Goal: Navigation & Orientation: Find specific page/section

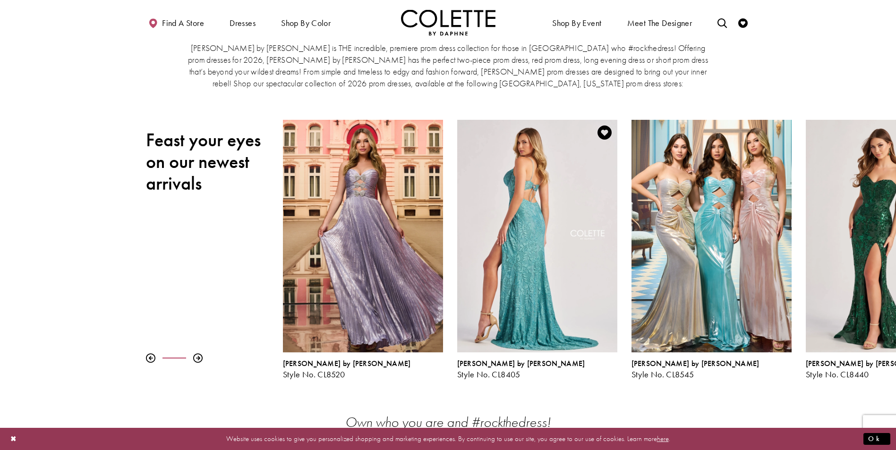
scroll to position [47, 0]
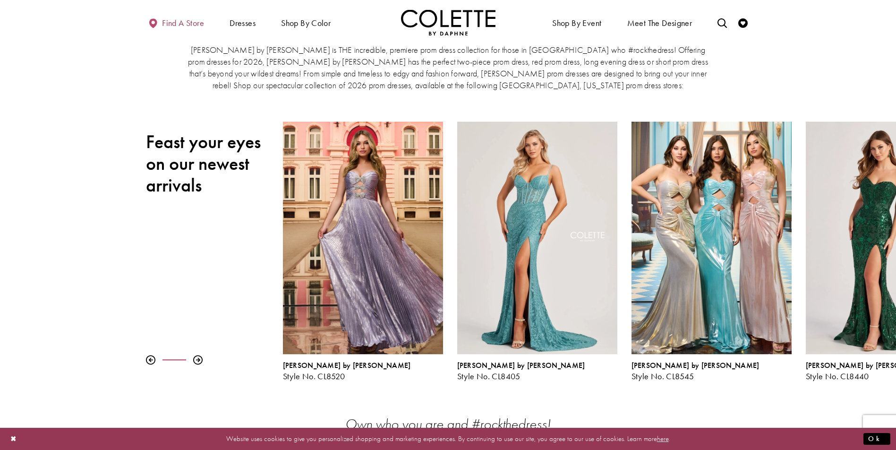
click at [176, 25] on span "Find a store" at bounding box center [183, 22] width 42 height 9
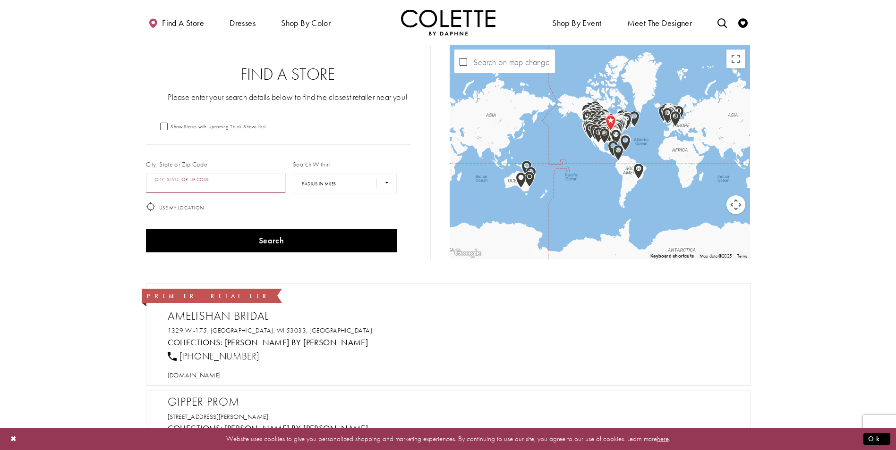
click at [232, 180] on input "City, State, or ZIP Code" at bounding box center [216, 184] width 140 height 20
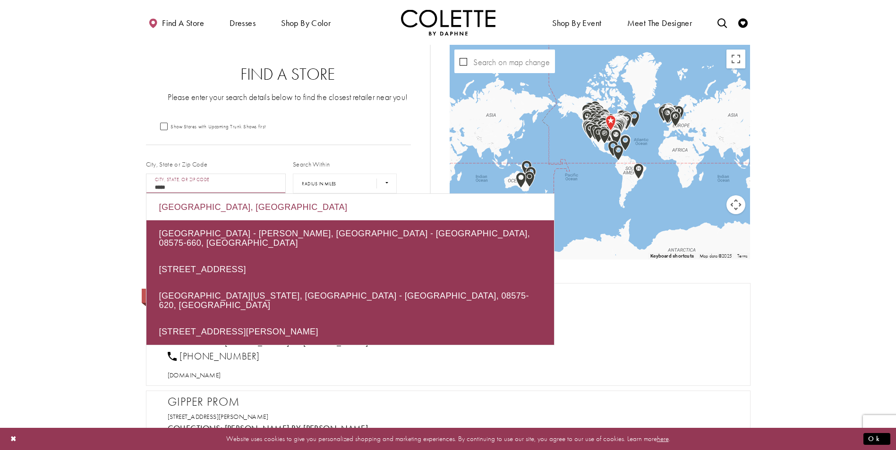
click at [306, 203] on div "[GEOGRAPHIC_DATA], [GEOGRAPHIC_DATA]" at bounding box center [349, 207] width 407 height 26
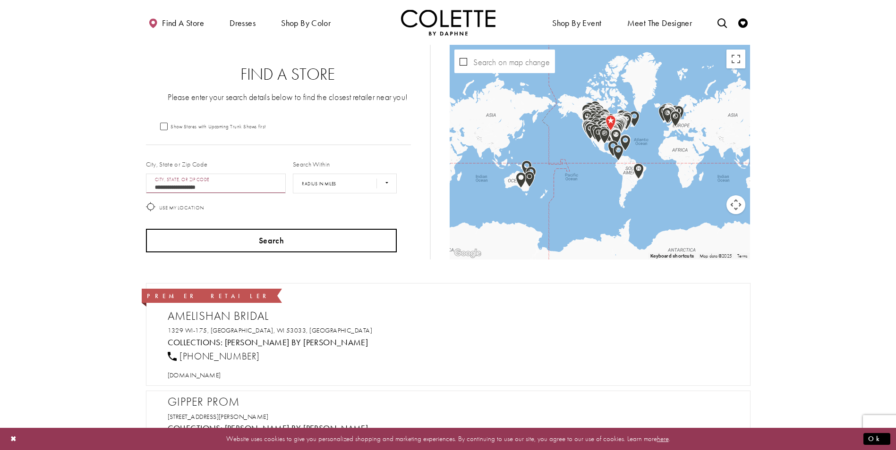
type input "**********"
click at [359, 237] on button "Search" at bounding box center [271, 241] width 251 height 24
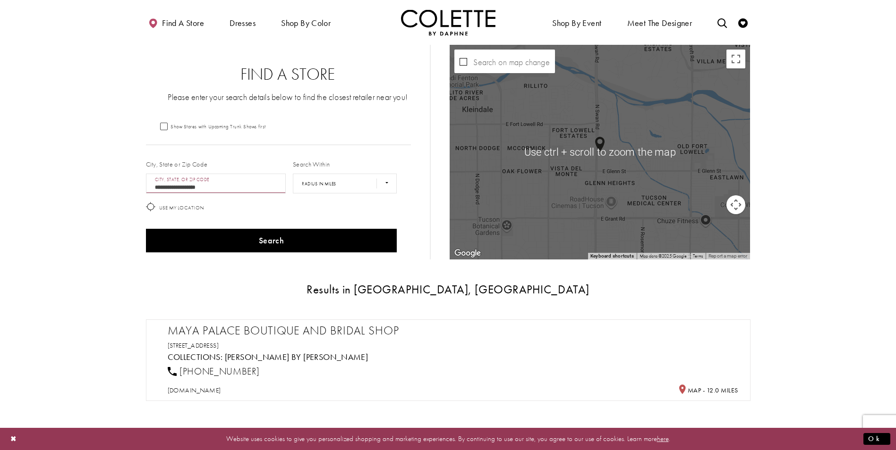
click at [617, 137] on div "Map with store locations" at bounding box center [599, 152] width 300 height 215
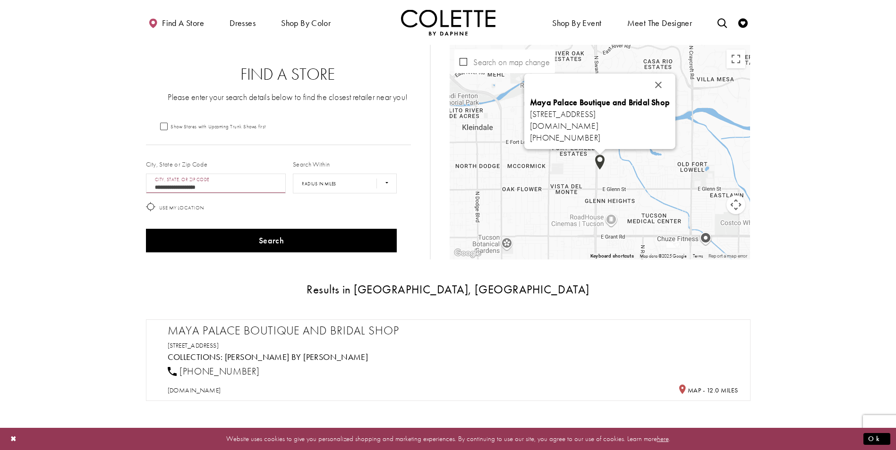
click at [600, 153] on div "Maya Palace Boutique and Bridal Shop [STREET_ADDRESS] [DOMAIN_NAME] [PHONE_NUMB…" at bounding box center [750, 153] width 300 height 0
click at [669, 87] on button "Close" at bounding box center [658, 85] width 23 height 23
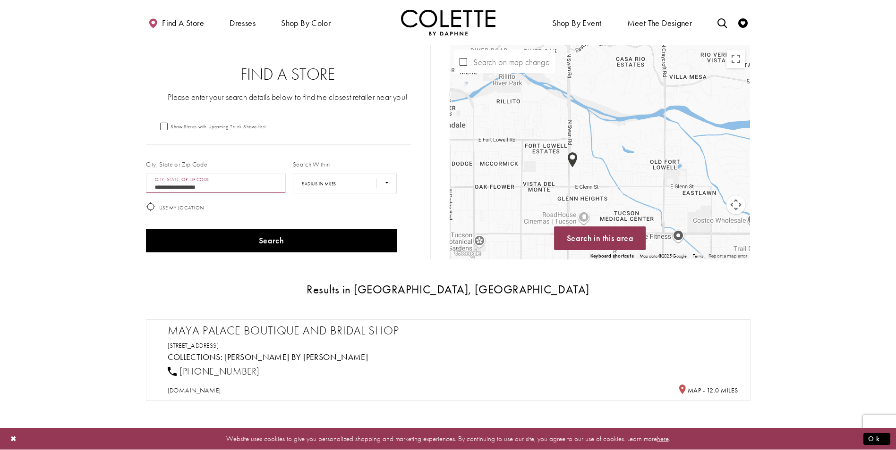
drag, startPoint x: 624, startPoint y: 161, endPoint x: 632, endPoint y: 148, distance: 15.2
click at [632, 148] on div "Map with store locations" at bounding box center [599, 152] width 300 height 215
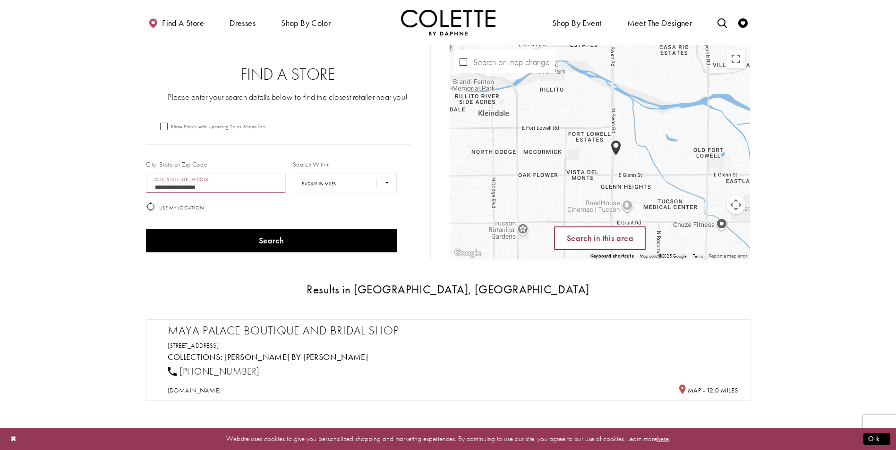
click at [619, 246] on button "Search in this area" at bounding box center [600, 239] width 92 height 24
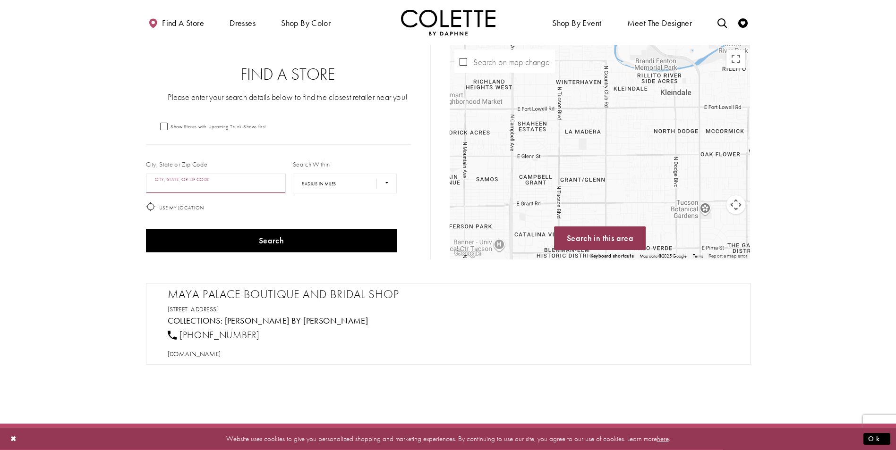
drag, startPoint x: 503, startPoint y: 179, endPoint x: 684, endPoint y: 159, distance: 182.0
click at [686, 159] on div "Map with store locations" at bounding box center [599, 152] width 300 height 215
